Goal: Task Accomplishment & Management: Complete application form

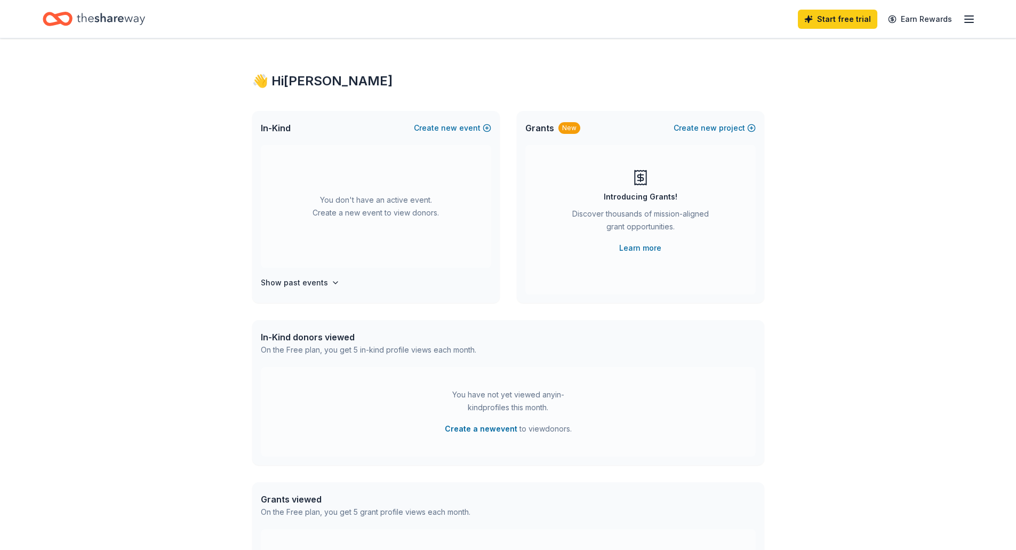
click at [109, 23] on icon "Home" at bounding box center [111, 19] width 68 height 22
click at [938, 22] on link "Earn Rewards" at bounding box center [920, 19] width 77 height 19
click at [967, 19] on line "button" at bounding box center [969, 19] width 9 height 0
click at [101, 19] on icon "Home" at bounding box center [111, 19] width 68 height 12
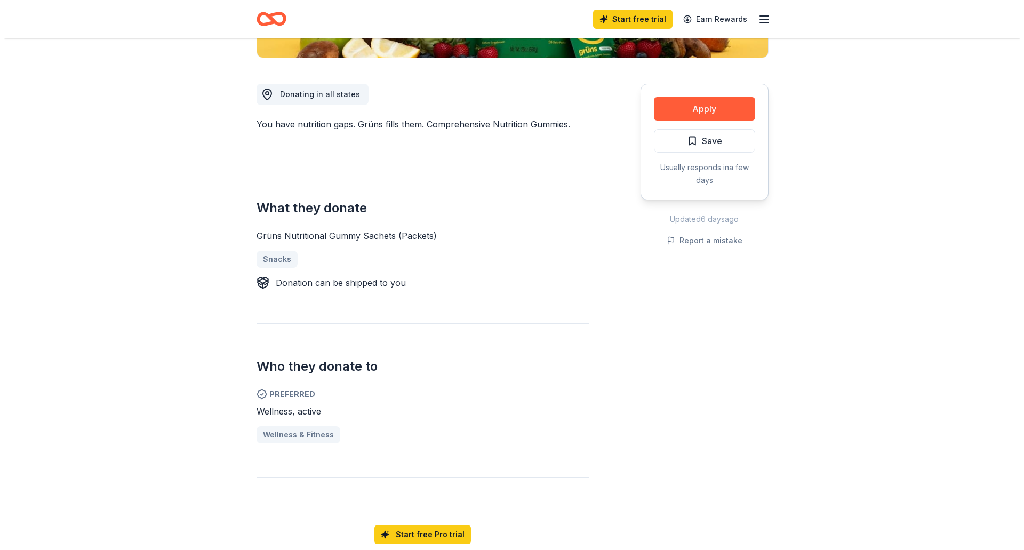
scroll to position [267, 0]
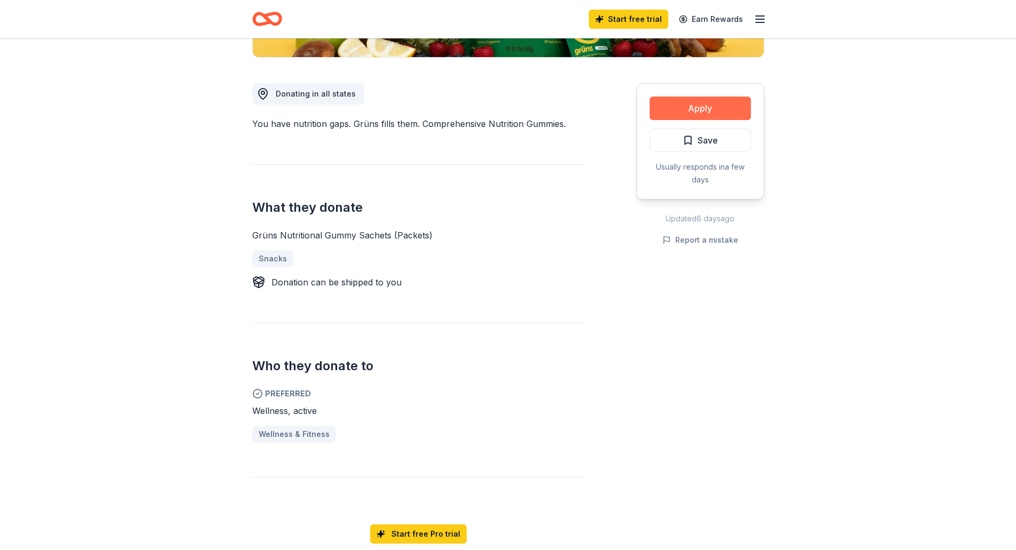
click at [703, 99] on button "Apply" at bounding box center [700, 108] width 101 height 23
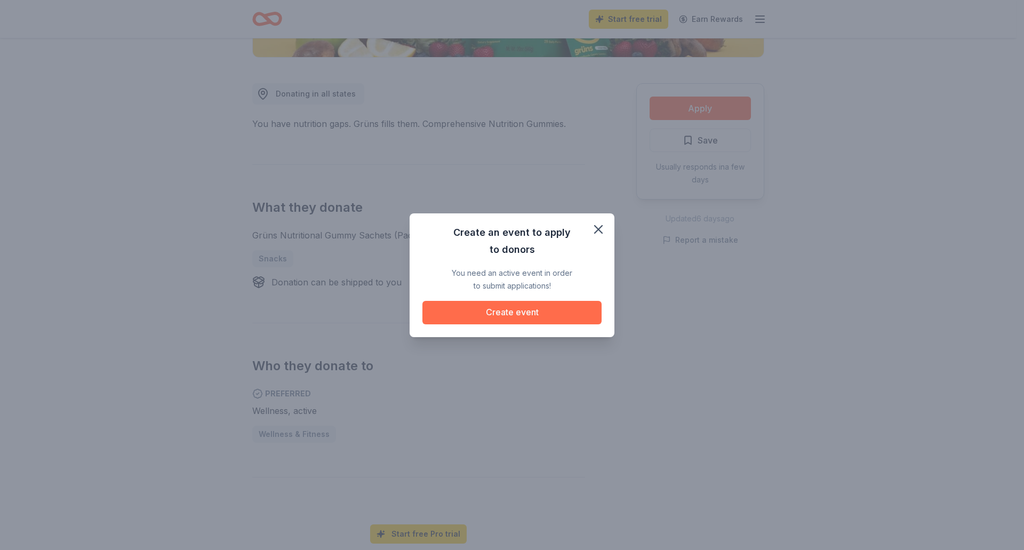
click at [531, 316] on button "Create event" at bounding box center [511, 312] width 179 height 23
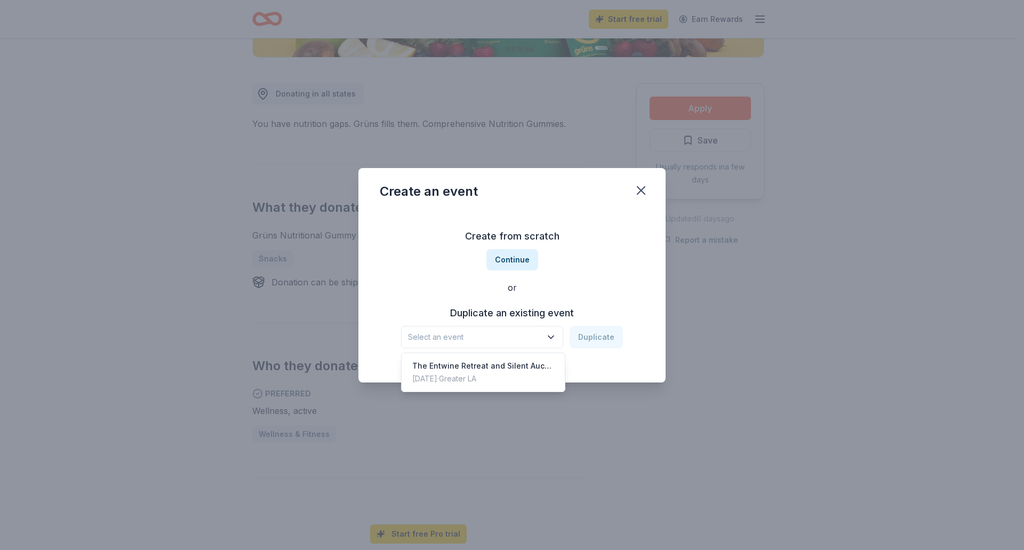
click at [530, 333] on span "Select an event" at bounding box center [474, 337] width 133 height 13
click at [540, 369] on div "The Entwine Retreat and Silent Auction" at bounding box center [483, 365] width 142 height 13
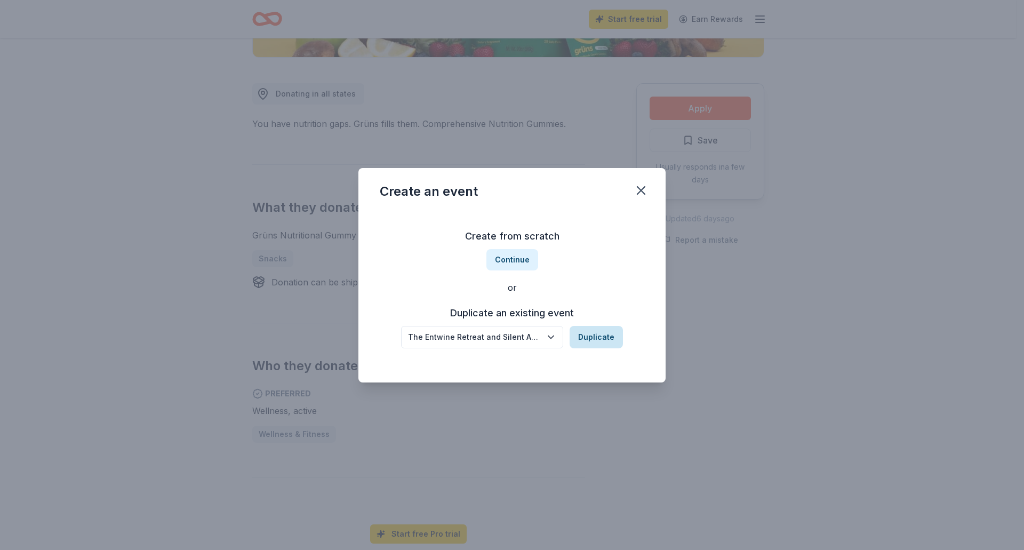
click at [587, 337] on button "Duplicate" at bounding box center [596, 337] width 53 height 22
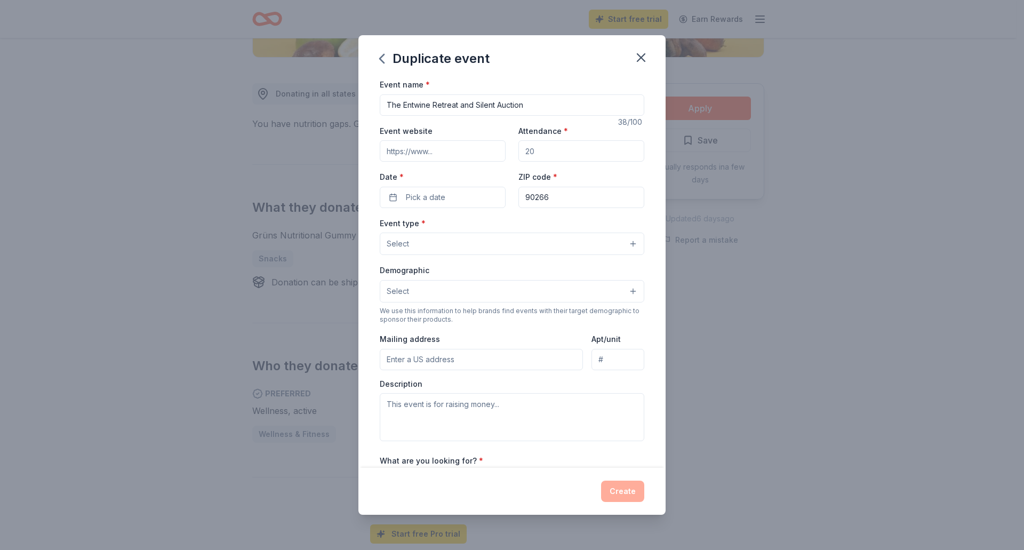
drag, startPoint x: 547, startPoint y: 156, endPoint x: 496, endPoint y: 156, distance: 50.7
click at [496, 156] on div "Event website Attendance * Date * Pick a date ZIP code * 90266" at bounding box center [512, 166] width 265 height 84
click at [541, 156] on input "Attendance *" at bounding box center [581, 150] width 126 height 21
type input "150"
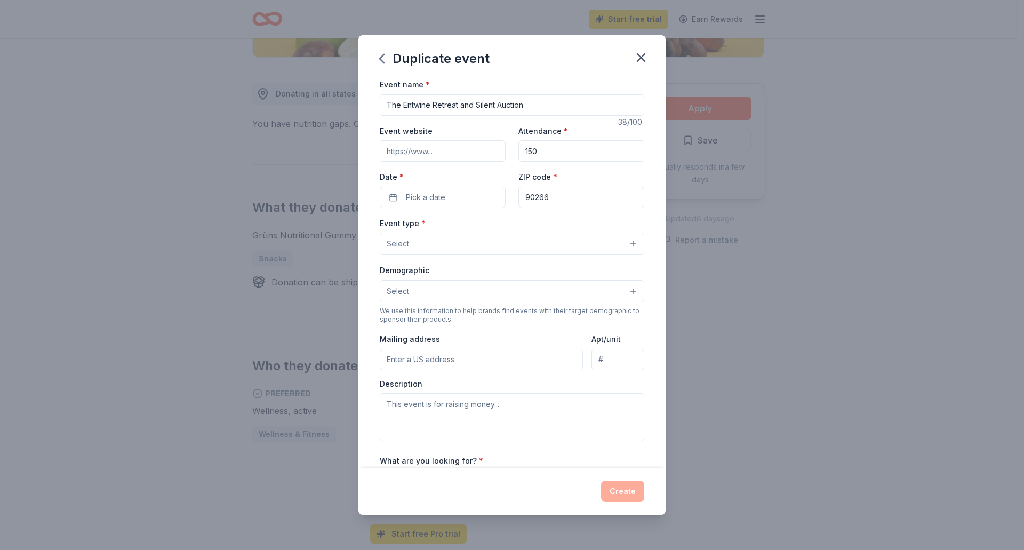
click at [447, 145] on input "Event website" at bounding box center [443, 150] width 126 height 21
drag, startPoint x: 410, startPoint y: 157, endPoint x: 503, endPoint y: 149, distance: 93.7
click at [503, 152] on div "Event website Attendance * 150 Date * Pick a date ZIP code * 90266" at bounding box center [512, 166] width 265 height 84
click at [504, 129] on div "Event website Attendance * 150 Date * Pick a date ZIP code * 90266" at bounding box center [512, 166] width 265 height 84
click at [433, 204] on button "Pick a date" at bounding box center [443, 197] width 126 height 21
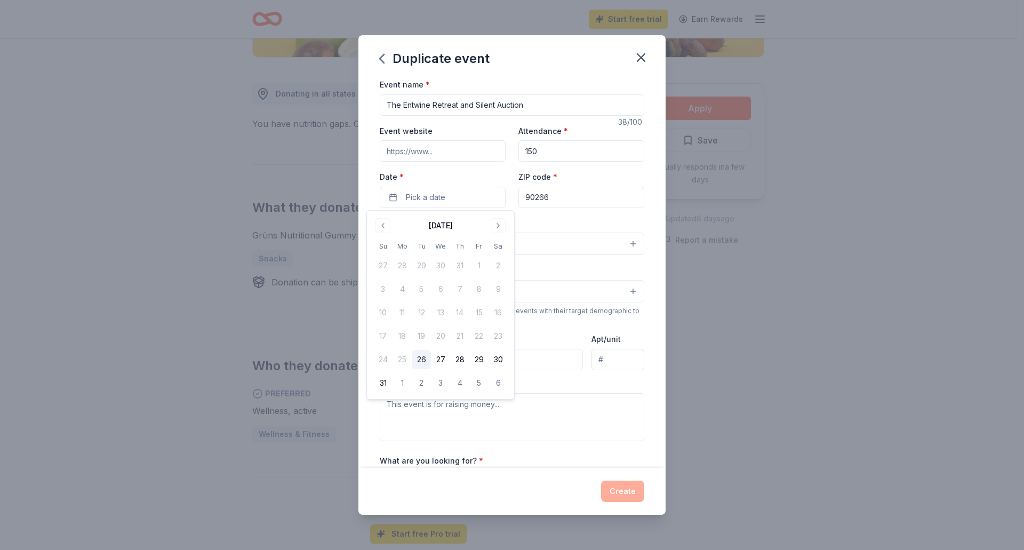
click at [506, 222] on div "[DATE]" at bounding box center [440, 224] width 134 height 15
click at [502, 227] on button "Go to next month" at bounding box center [498, 225] width 15 height 15
click at [498, 227] on button "Go to next month" at bounding box center [498, 225] width 15 height 15
click at [504, 291] on button "8" at bounding box center [498, 288] width 19 height 19
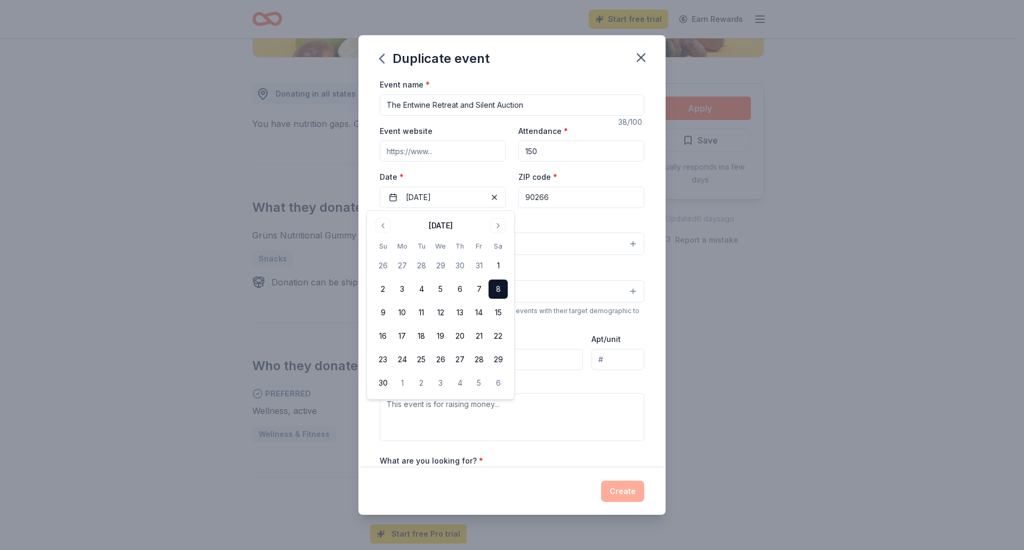
click at [550, 217] on div "Event type * Select" at bounding box center [512, 236] width 265 height 39
click at [535, 244] on button "Select" at bounding box center [512, 244] width 265 height 22
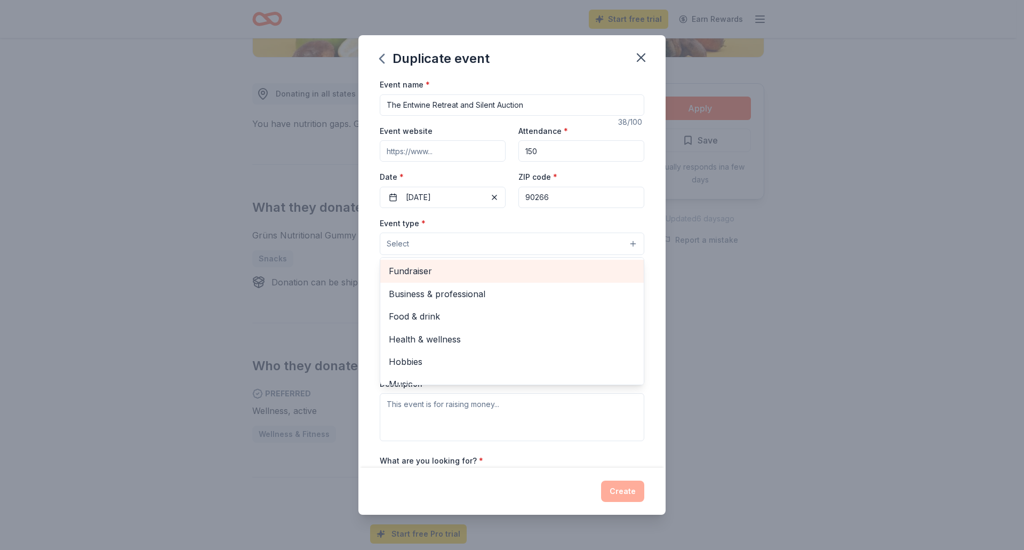
click at [530, 271] on span "Fundraiser" at bounding box center [512, 271] width 246 height 14
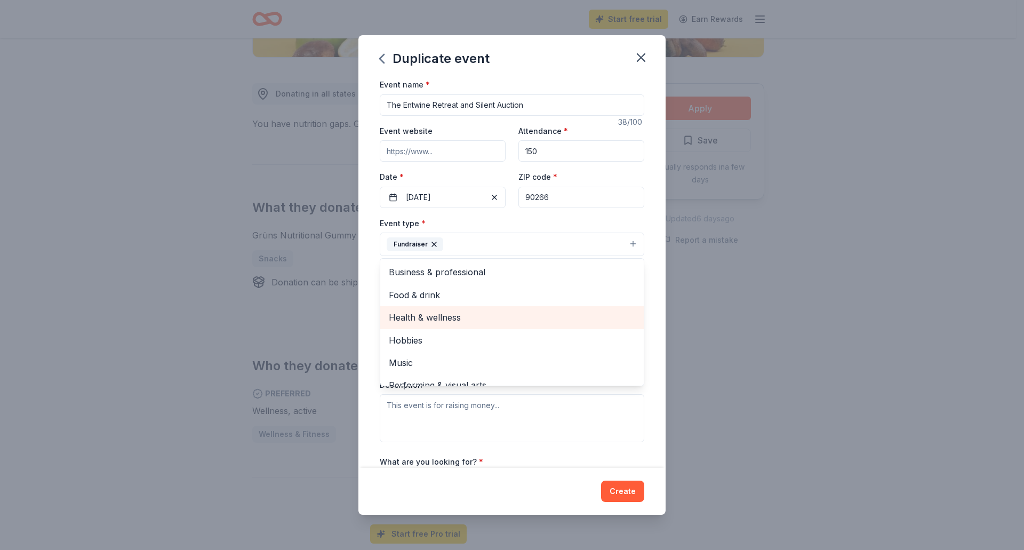
click at [546, 321] on span "Health & wellness" at bounding box center [512, 317] width 246 height 14
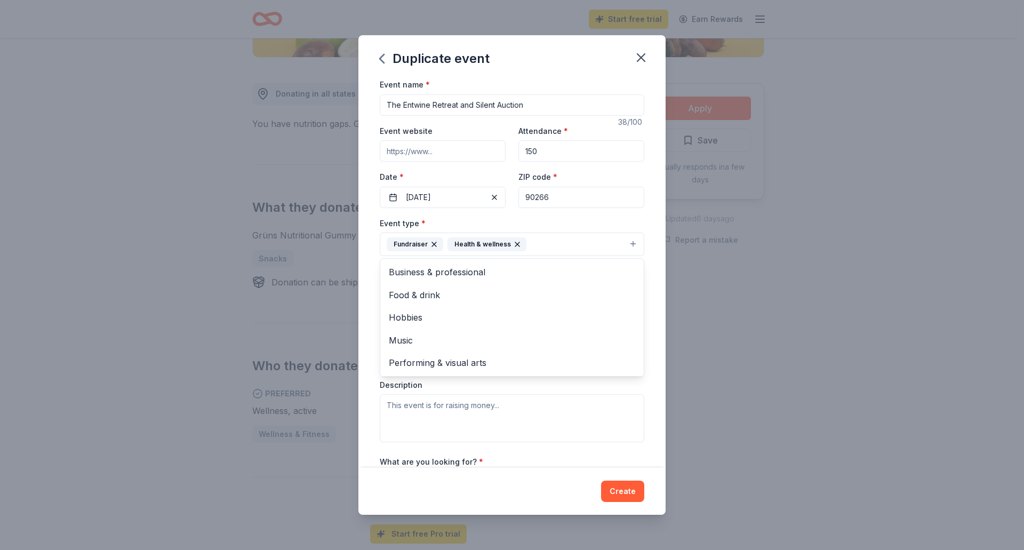
click at [647, 287] on div "Event name * The Entwine Retreat and Silent Auction 38 /100 Event website Atten…" at bounding box center [511, 273] width 307 height 390
click at [614, 290] on button "Select" at bounding box center [512, 292] width 265 height 22
click at [644, 288] on div "Event name * The Entwine Retreat and Silent Auction 38 /100 Event website Atten…" at bounding box center [511, 273] width 307 height 390
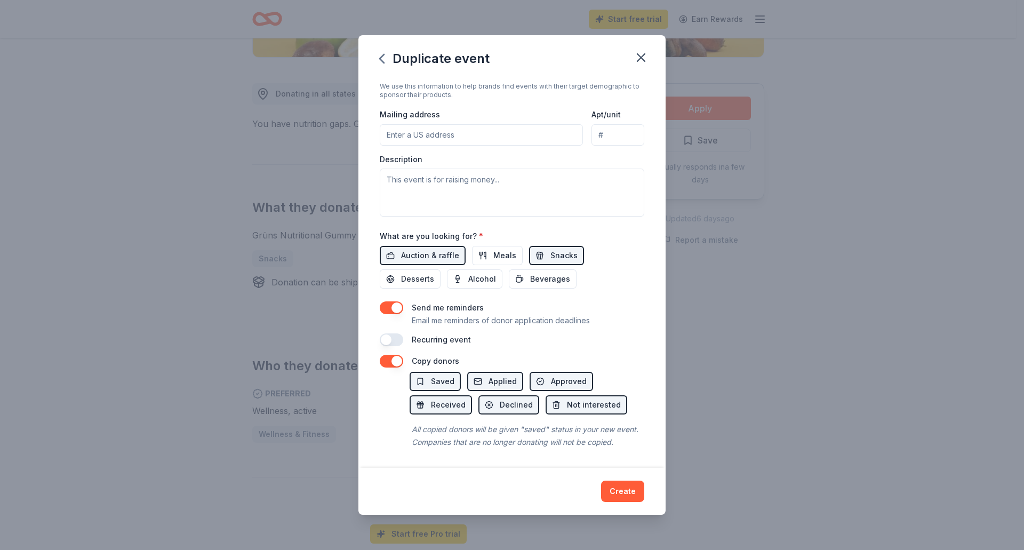
scroll to position [238, 0]
click at [394, 301] on button "button" at bounding box center [391, 307] width 23 height 13
click at [388, 355] on button "button" at bounding box center [391, 361] width 23 height 13
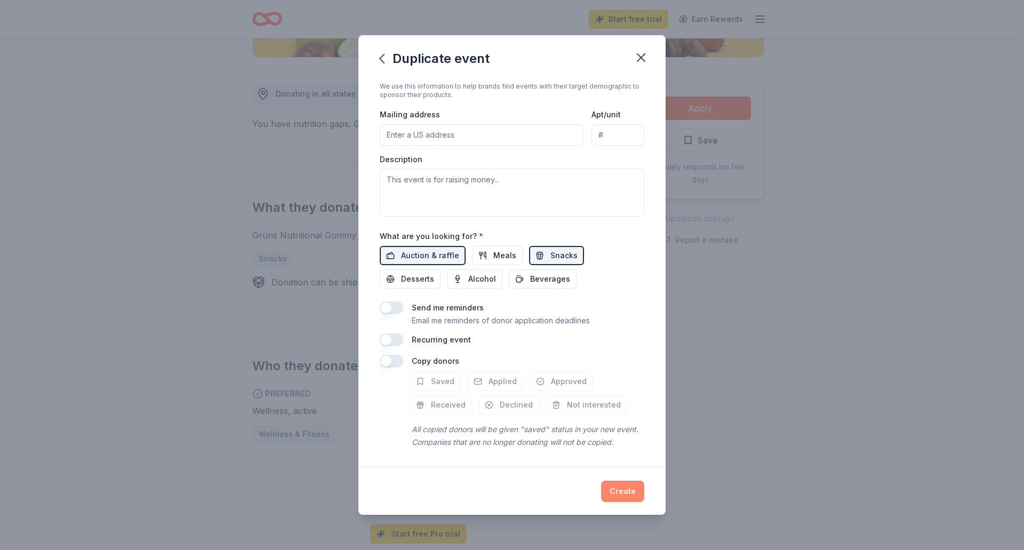
click at [621, 484] on button "Create" at bounding box center [622, 491] width 43 height 21
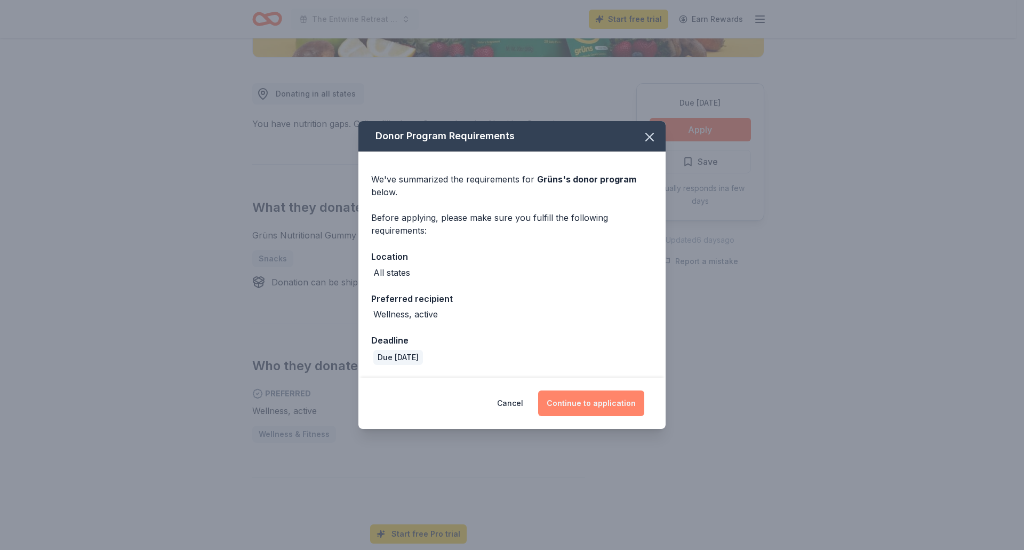
click at [586, 403] on button "Continue to application" at bounding box center [591, 403] width 106 height 26
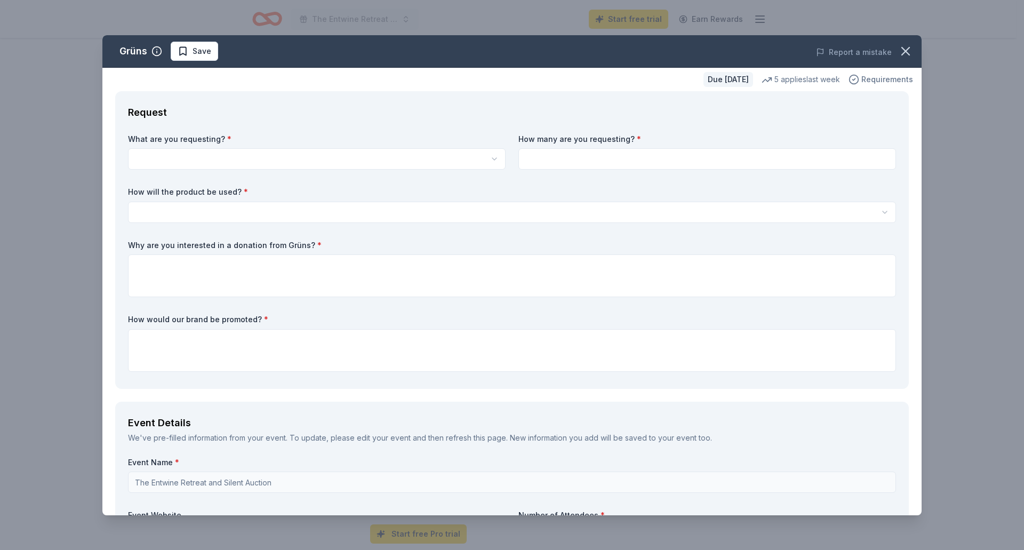
click at [894, 76] on span "Requirements" at bounding box center [887, 79] width 52 height 13
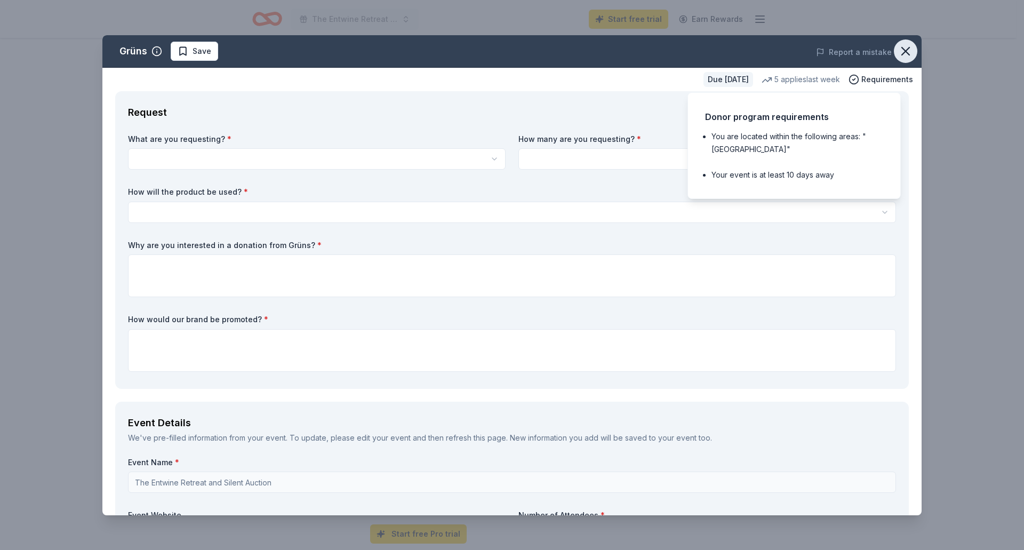
click at [903, 47] on icon "button" at bounding box center [905, 51] width 15 height 15
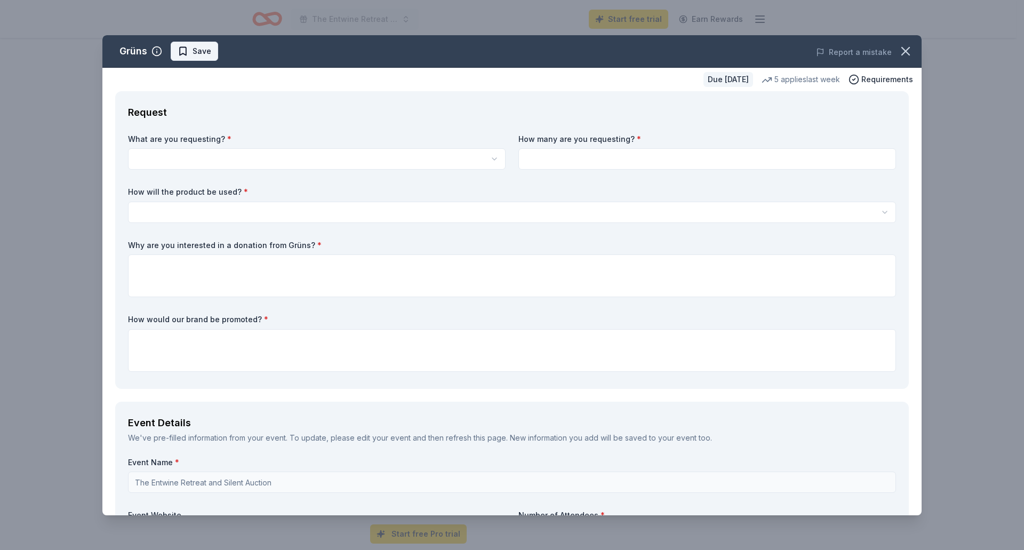
click at [208, 51] on span "Save" at bounding box center [202, 51] width 19 height 13
click at [902, 48] on icon "button" at bounding box center [905, 50] width 7 height 7
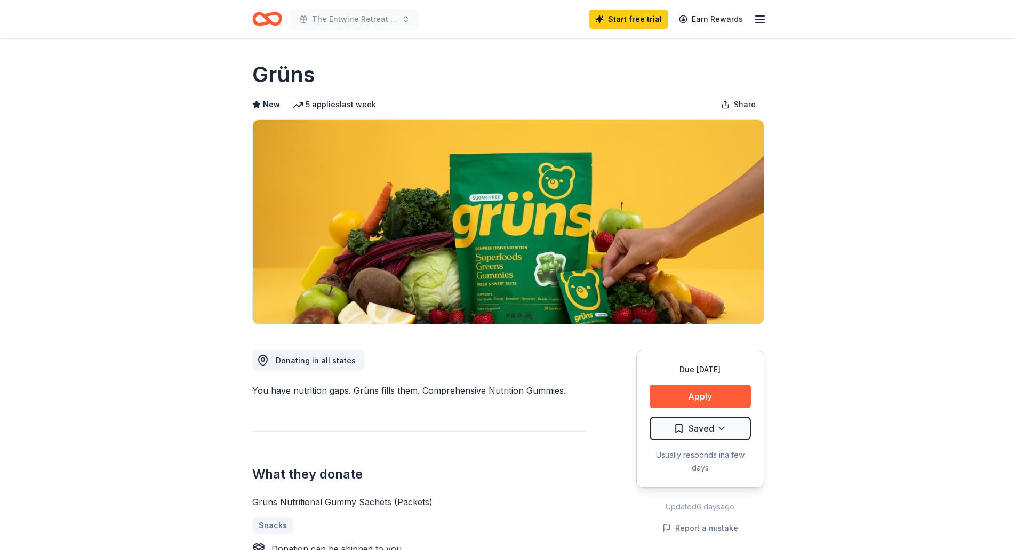
click at [766, 22] on div "The Entwine Retreat and Silent Auction Start free trial Earn Rewards" at bounding box center [508, 19] width 546 height 38
click at [750, 18] on div "Start free trial Earn Rewards" at bounding box center [678, 18] width 178 height 25
click at [754, 19] on icon "button" at bounding box center [760, 19] width 13 height 13
click at [254, 20] on icon "Home" at bounding box center [262, 18] width 17 height 11
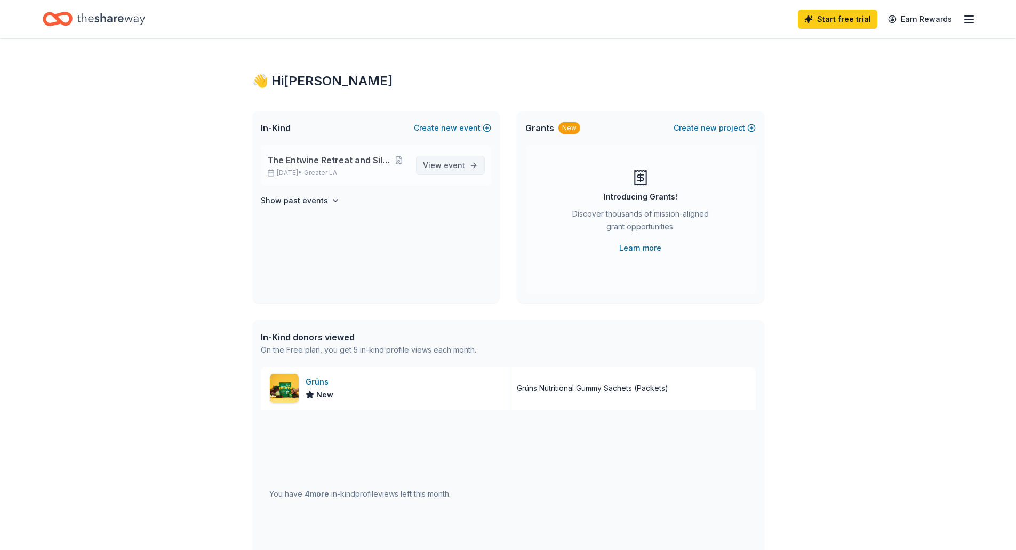
click at [425, 165] on link "View event" at bounding box center [450, 165] width 69 height 19
